Goal: Task Accomplishment & Management: Manage account settings

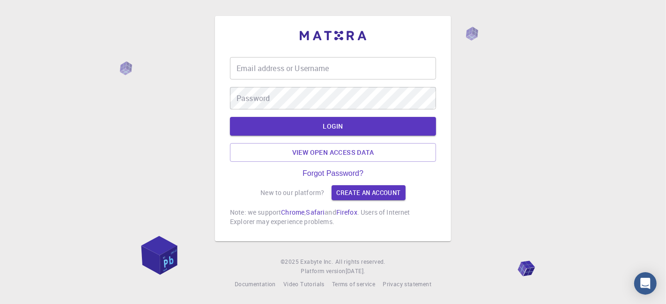
click at [290, 76] on input "Email address or Username" at bounding box center [333, 68] width 206 height 22
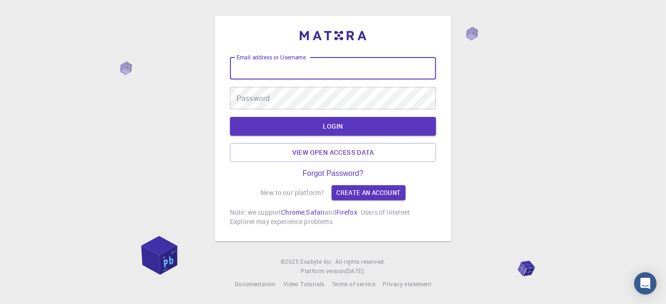
type input "kanrei"
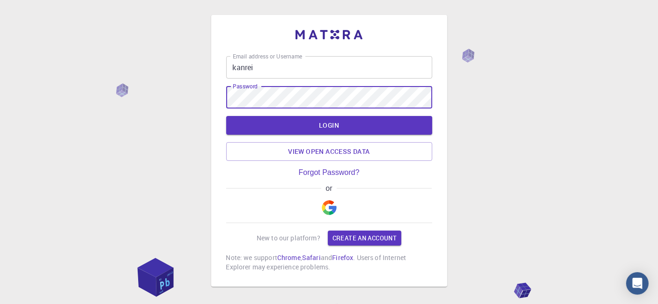
click at [226, 116] on button "LOGIN" at bounding box center [329, 125] width 206 height 19
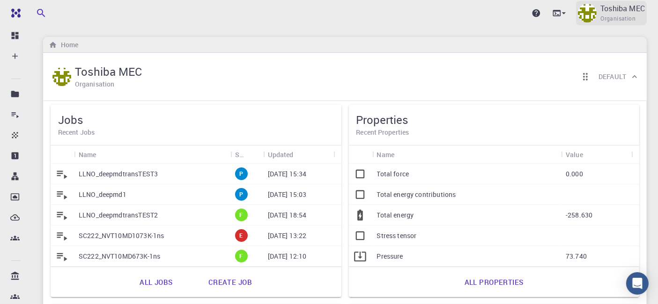
click at [613, 16] on span "Organisation" at bounding box center [617, 18] width 35 height 9
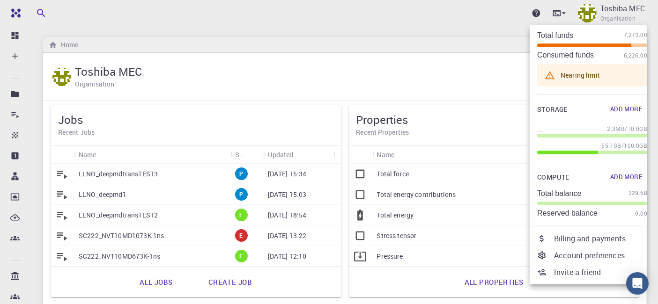
scroll to position [47, 0]
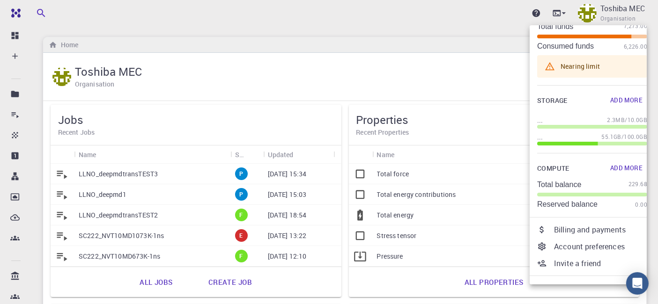
click at [598, 227] on p "Billing and payments" at bounding box center [600, 229] width 93 height 11
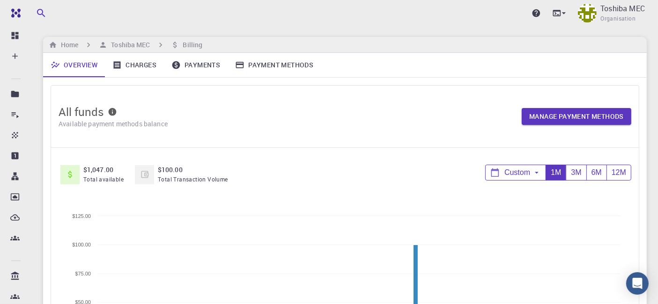
click at [186, 70] on link "Payments" at bounding box center [196, 65] width 64 height 24
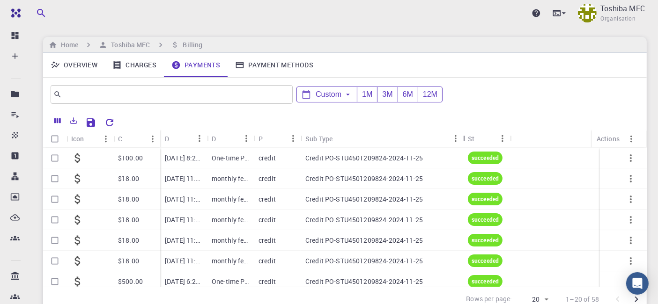
drag, startPoint x: 346, startPoint y: 142, endPoint x: 464, endPoint y: 140, distance: 117.1
click at [464, 140] on div "Sub Type" at bounding box center [463, 139] width 9 height 18
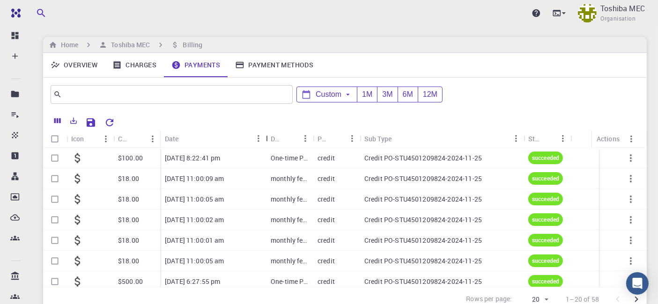
drag, startPoint x: 207, startPoint y: 143, endPoint x: 266, endPoint y: 141, distance: 59.0
click at [266, 141] on div "Date" at bounding box center [266, 139] width 9 height 18
click at [136, 66] on link "Charges" at bounding box center [134, 65] width 59 height 24
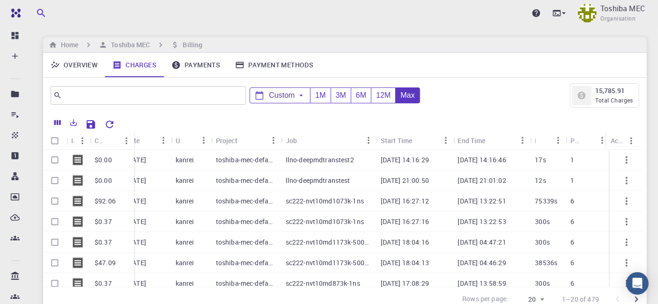
drag, startPoint x: 119, startPoint y: 136, endPoint x: 132, endPoint y: 136, distance: 12.6
click at [132, 136] on div "Charge" at bounding box center [134, 141] width 9 height 18
